Goal: Check status: Check status

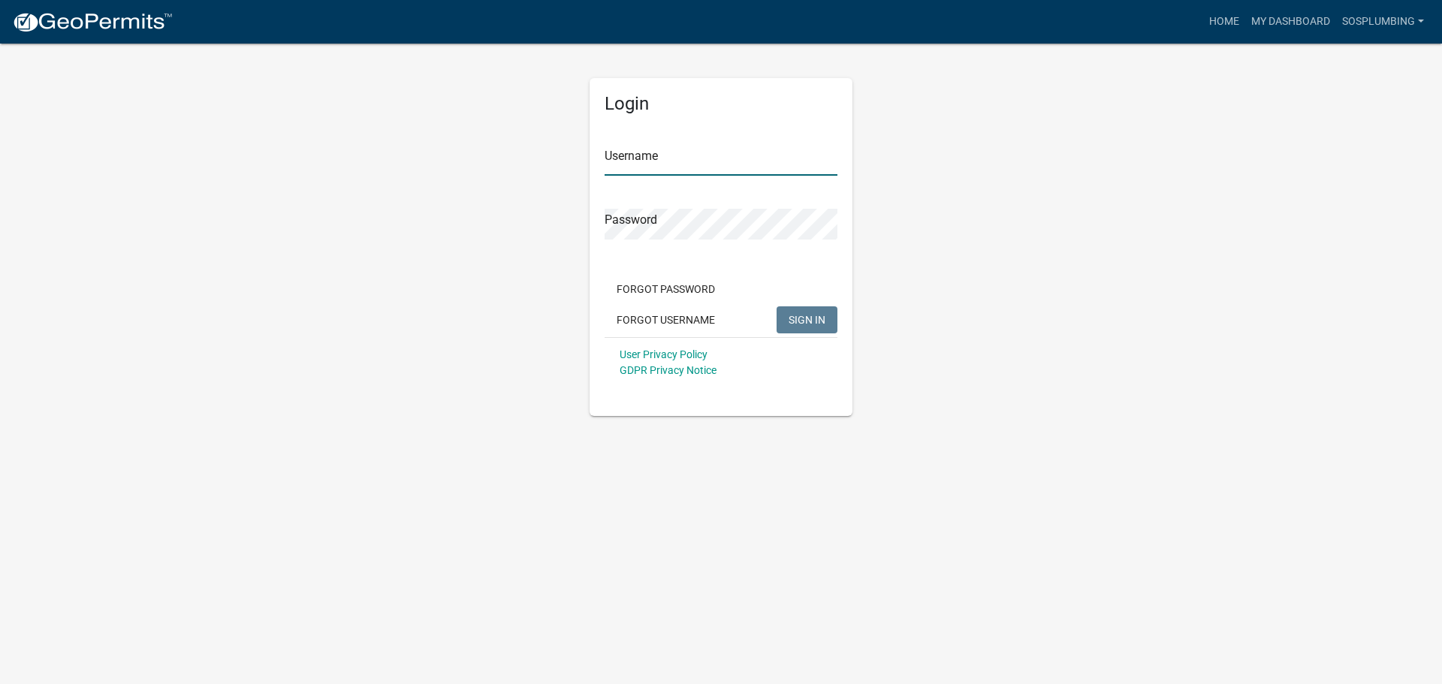
click at [651, 172] on input "Username" at bounding box center [720, 160] width 233 height 31
drag, startPoint x: 753, startPoint y: 166, endPoint x: 746, endPoint y: 174, distance: 10.7
click at [753, 166] on input "Username" at bounding box center [720, 160] width 233 height 31
type input "SOSPLUMBING"
click at [776, 306] on button "SIGN IN" at bounding box center [806, 319] width 61 height 27
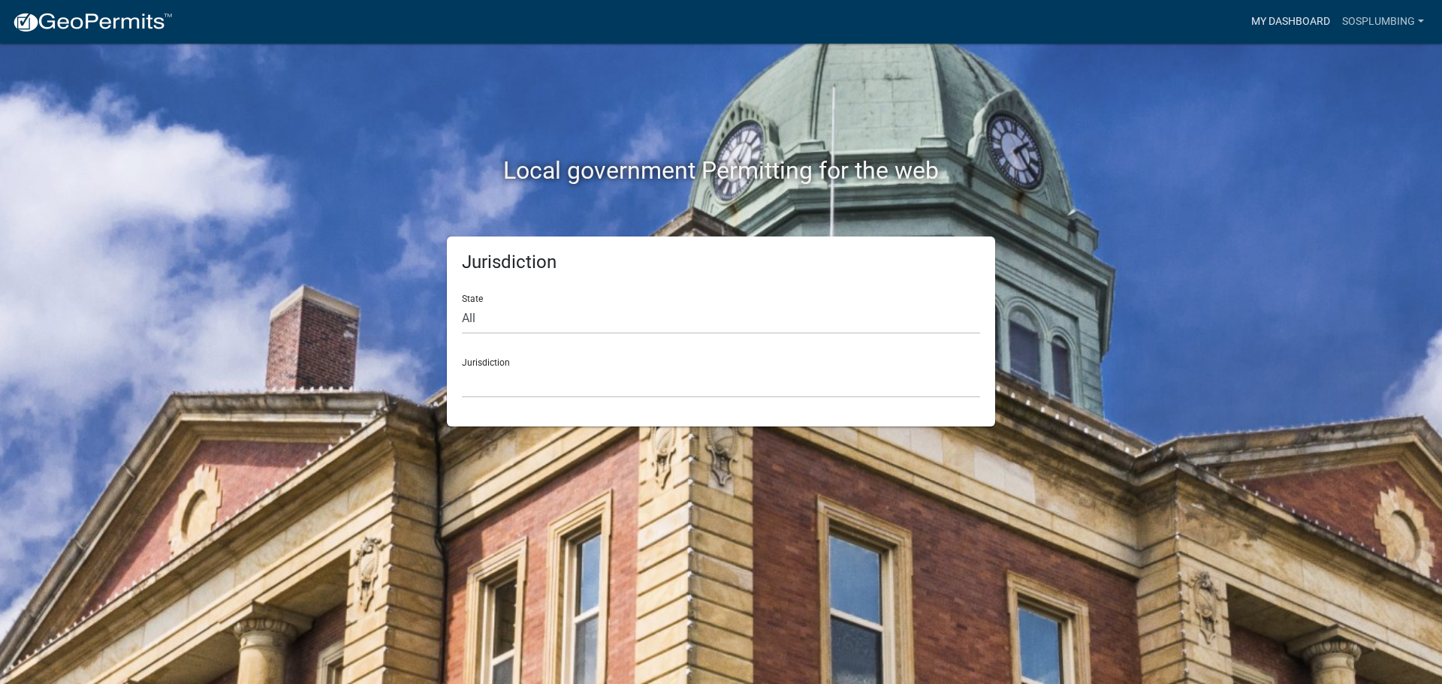
click at [1268, 18] on link "My Dashboard" at bounding box center [1290, 22] width 91 height 29
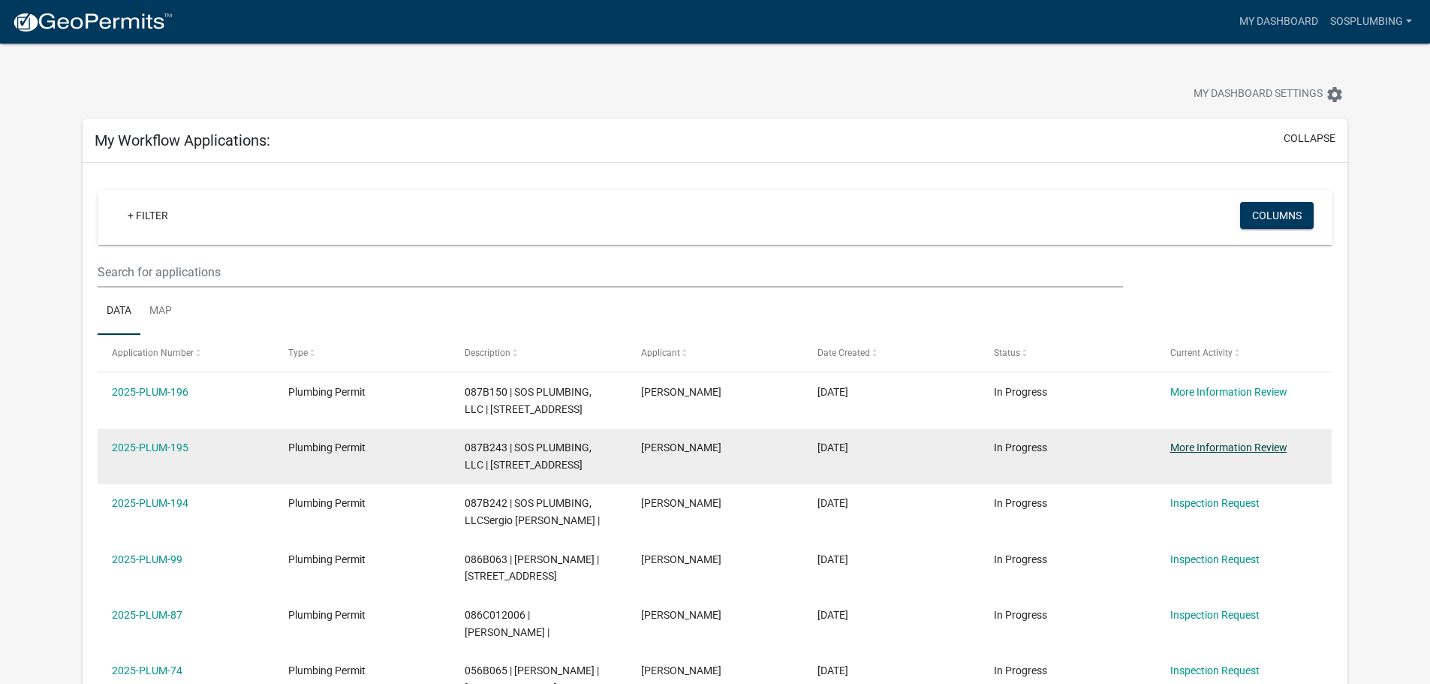
click at [1183, 454] on link "More Information Review" at bounding box center [1229, 448] width 117 height 12
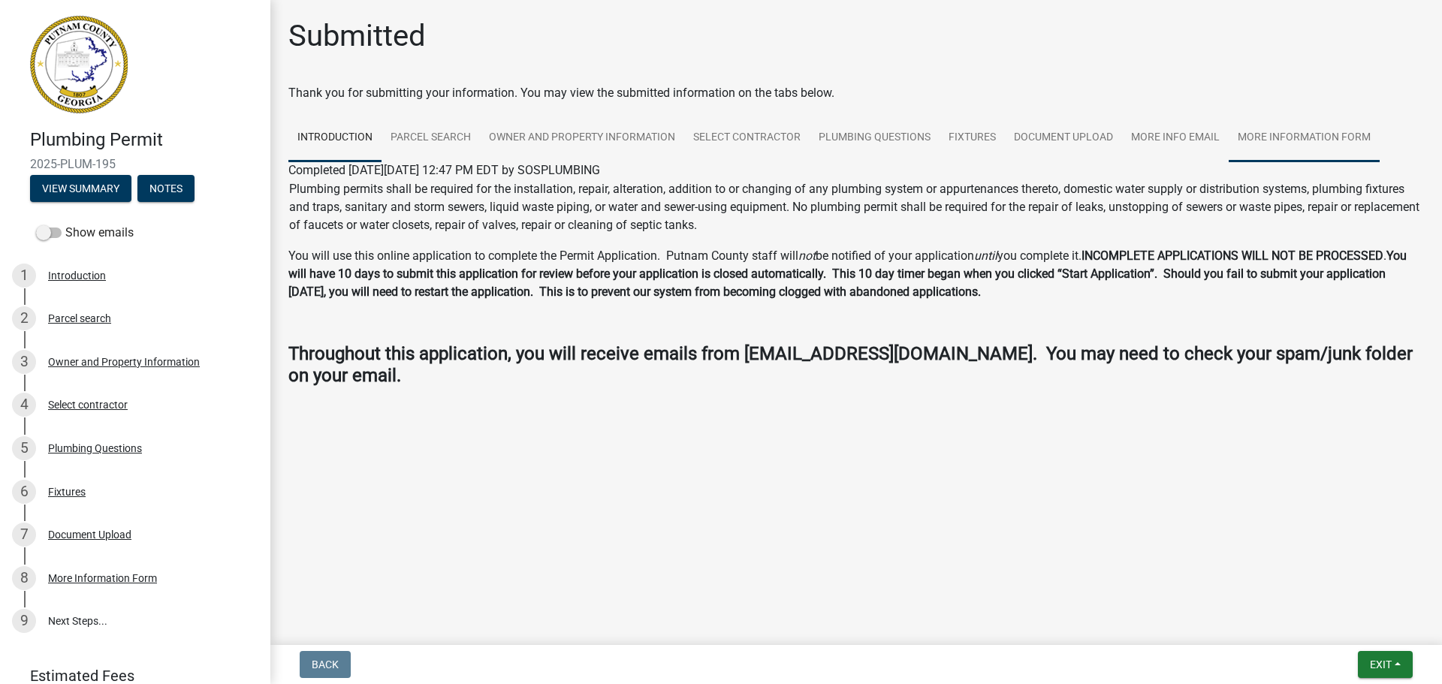
click at [1244, 134] on link "More Information Form" at bounding box center [1303, 138] width 151 height 48
